Goal: Check status: Check status

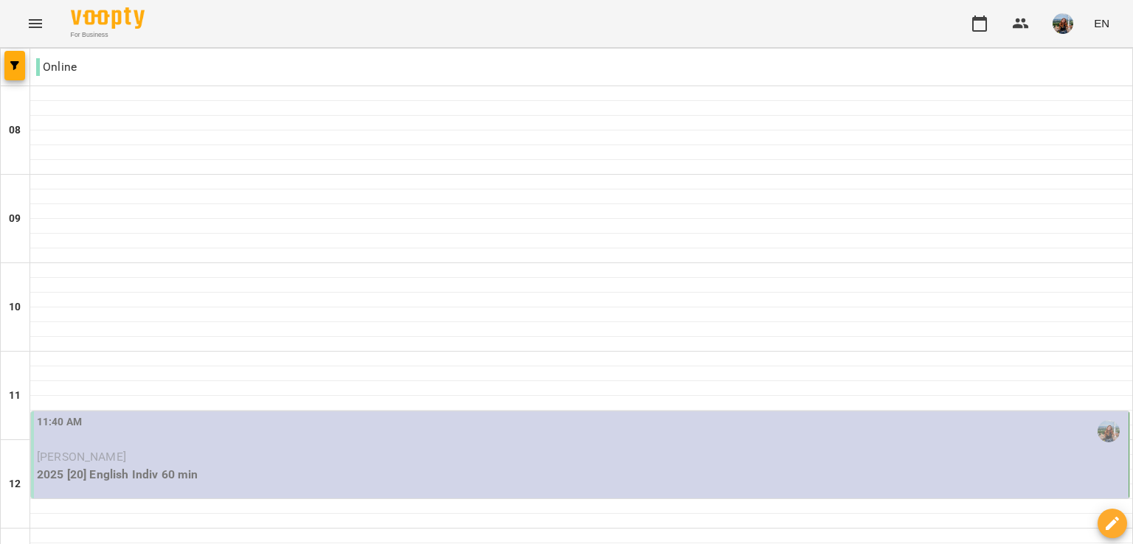
scroll to position [230, 0]
click at [321, 449] on p "[PERSON_NAME]" at bounding box center [581, 458] width 1089 height 18
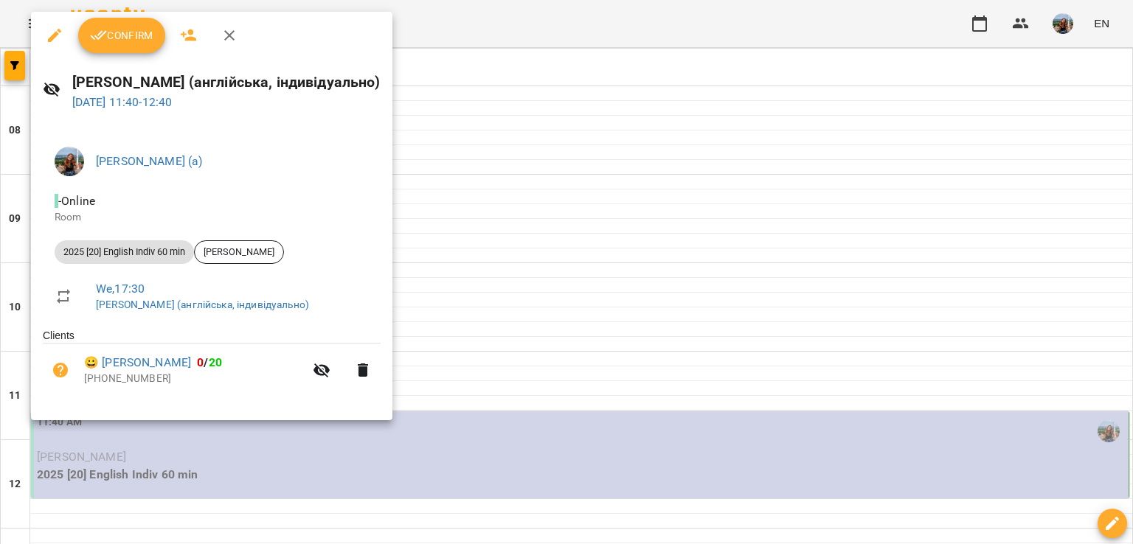
click at [117, 36] on span "Confirm" at bounding box center [121, 36] width 63 height 18
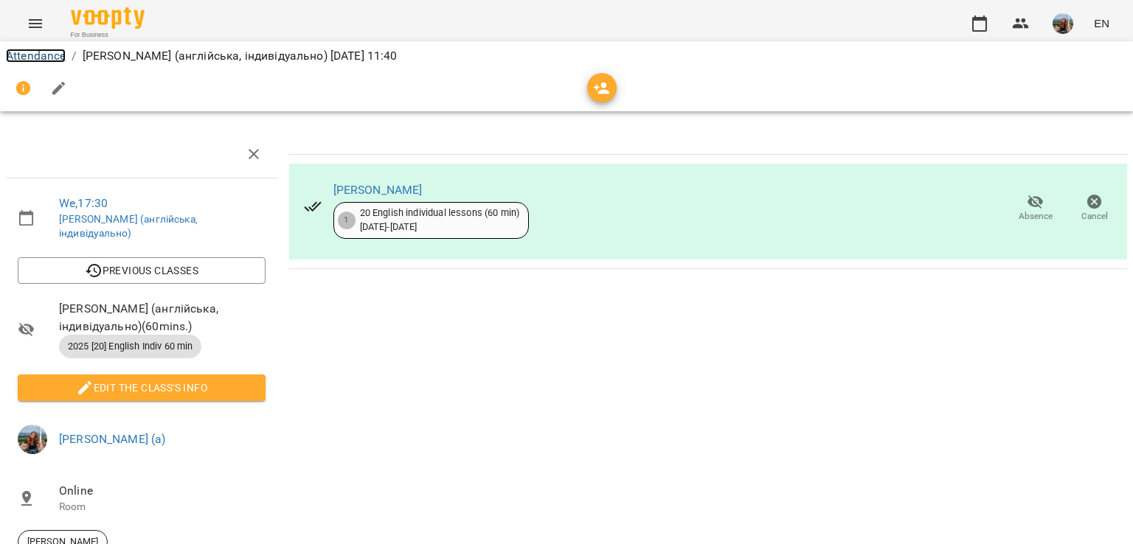
click at [35, 53] on link "Attendance" at bounding box center [36, 56] width 60 height 14
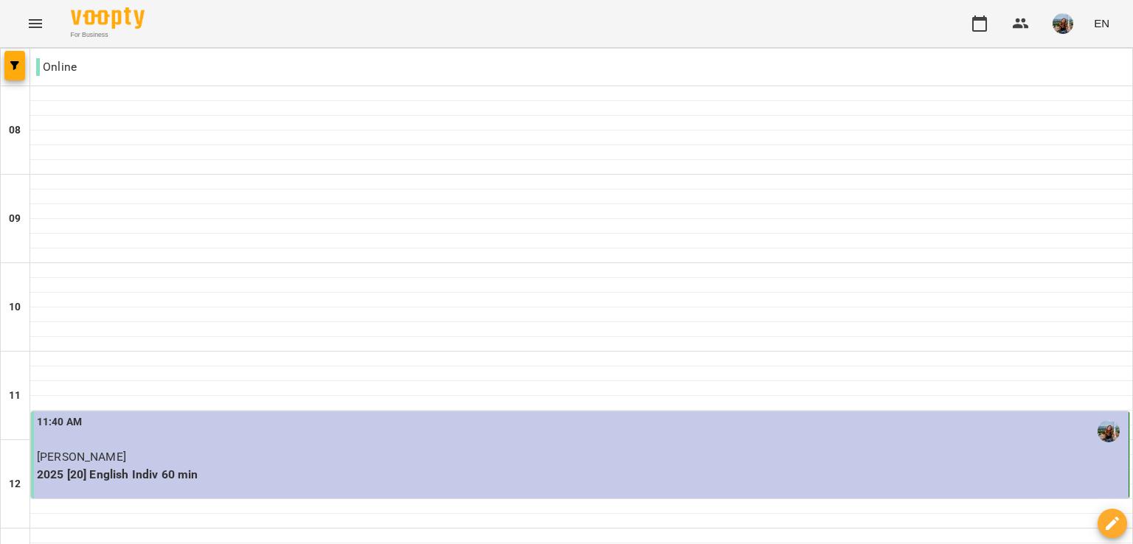
scroll to position [885, 0]
